Goal: Task Accomplishment & Management: Use online tool/utility

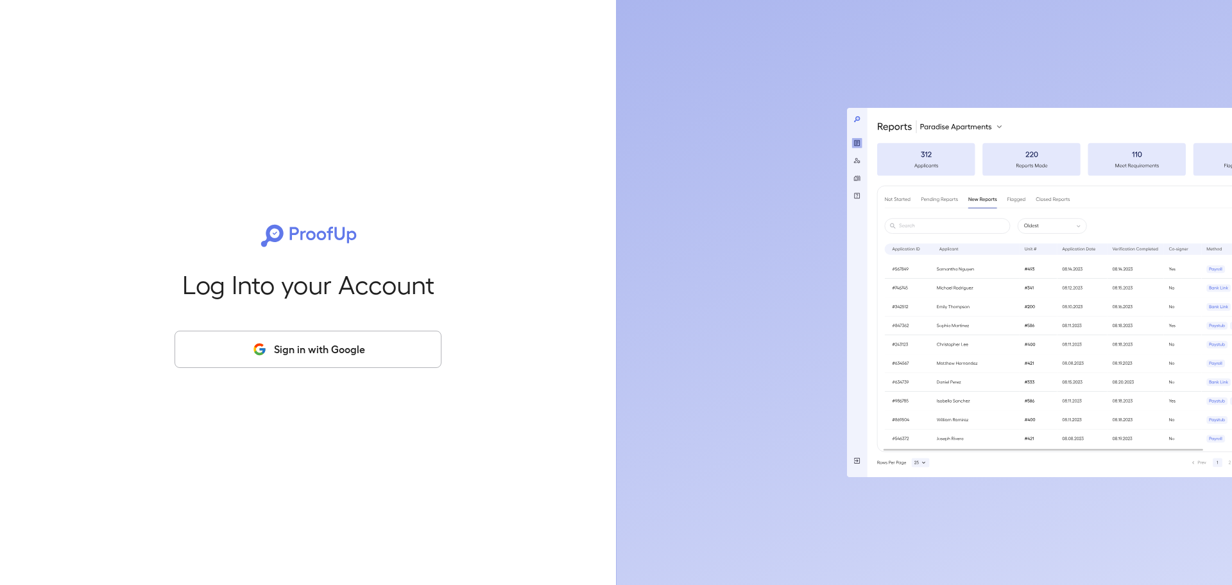
click at [277, 337] on button "Sign in with Google" at bounding box center [308, 348] width 267 height 37
click at [316, 357] on button "Sign in with Google" at bounding box center [308, 348] width 267 height 37
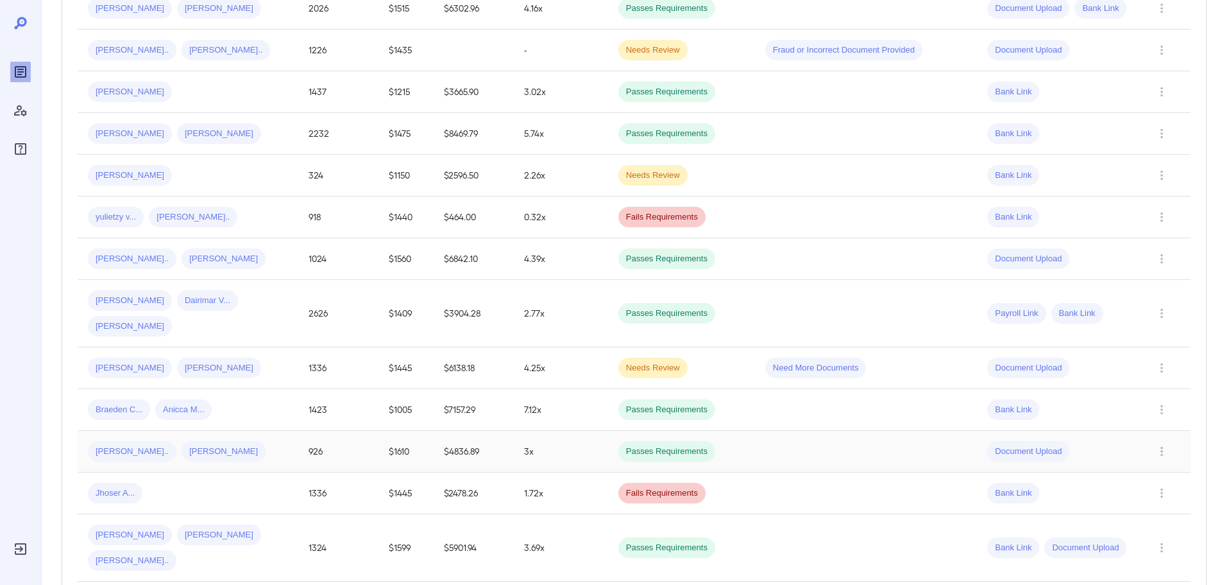
scroll to position [257, 0]
